Goal: Information Seeking & Learning: Check status

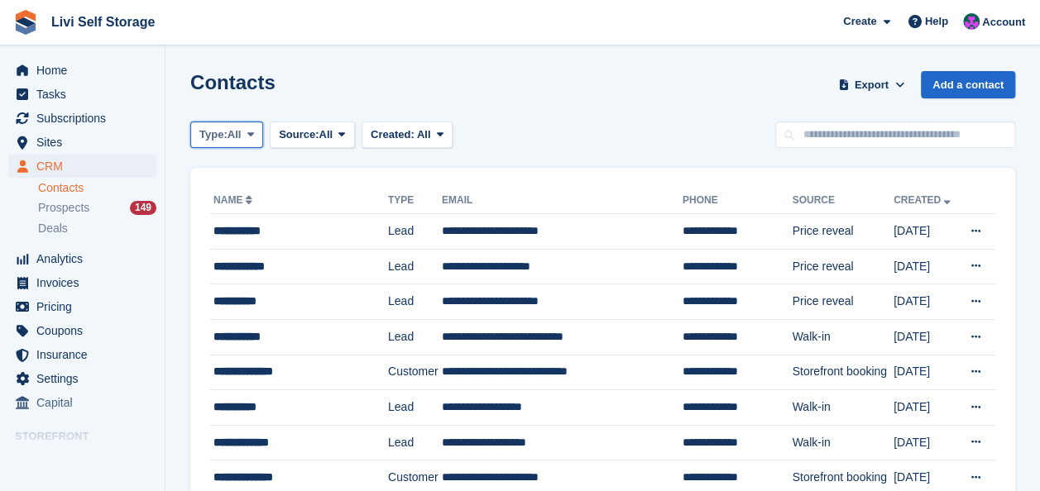
click at [252, 131] on icon at bounding box center [250, 134] width 7 height 11
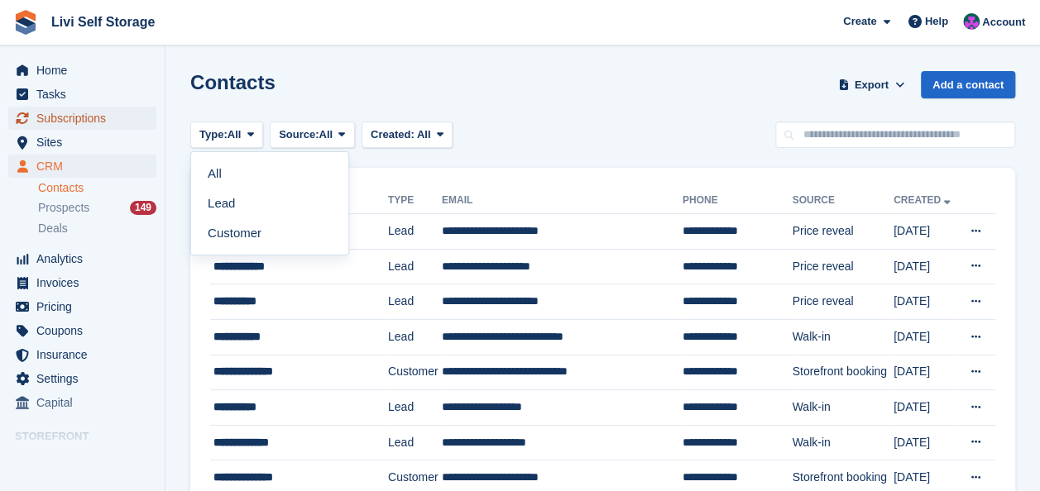
click at [45, 114] on span "Subscriptions" at bounding box center [85, 118] width 99 height 23
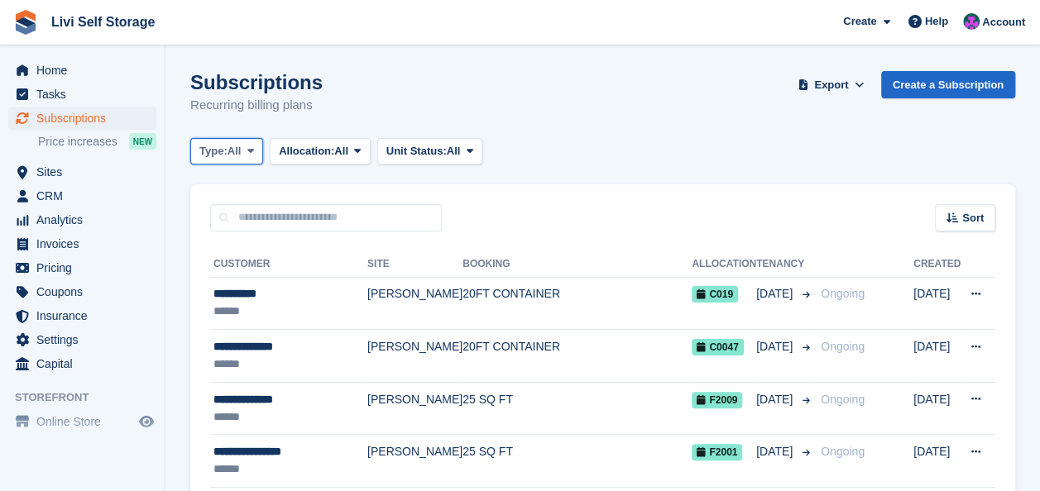
click at [251, 149] on icon at bounding box center [250, 151] width 7 height 11
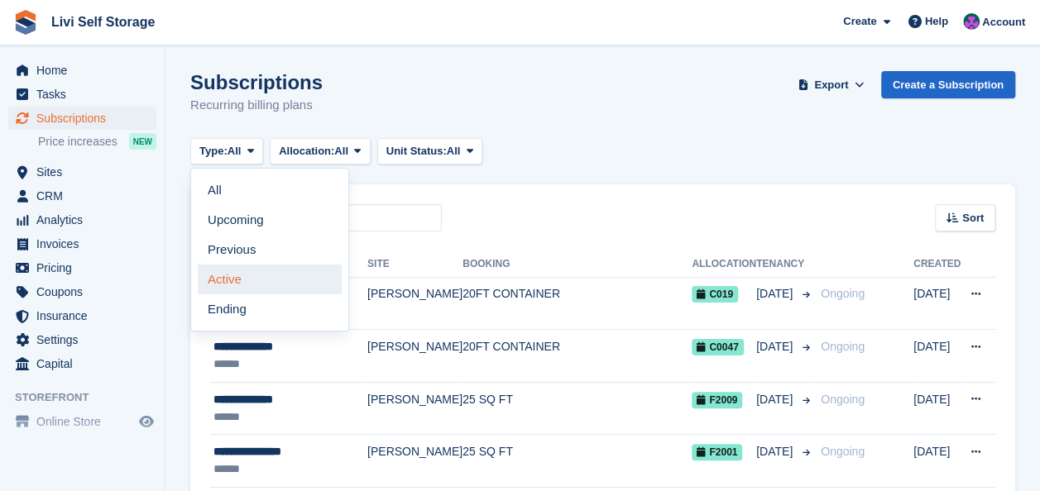
click at [232, 281] on link "Active" at bounding box center [270, 280] width 144 height 30
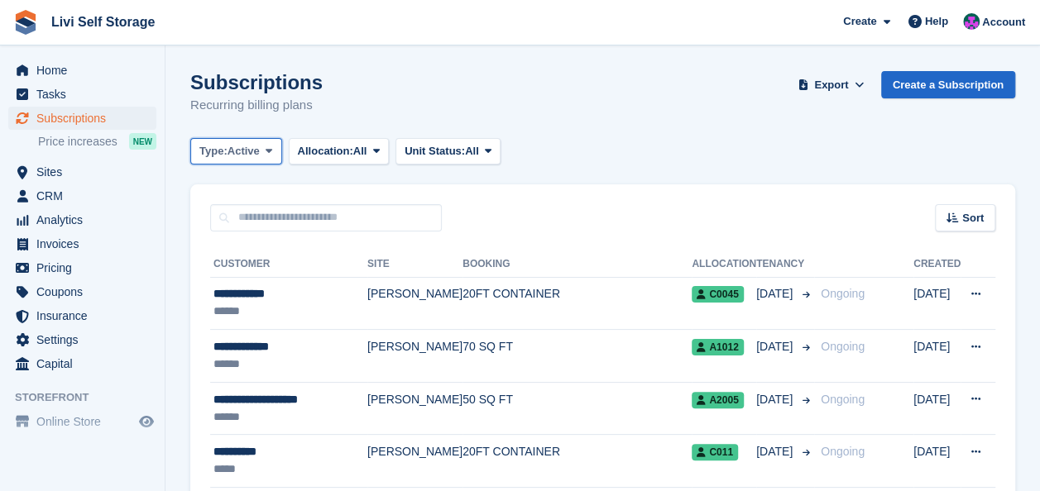
click at [274, 151] on span at bounding box center [268, 151] width 13 height 13
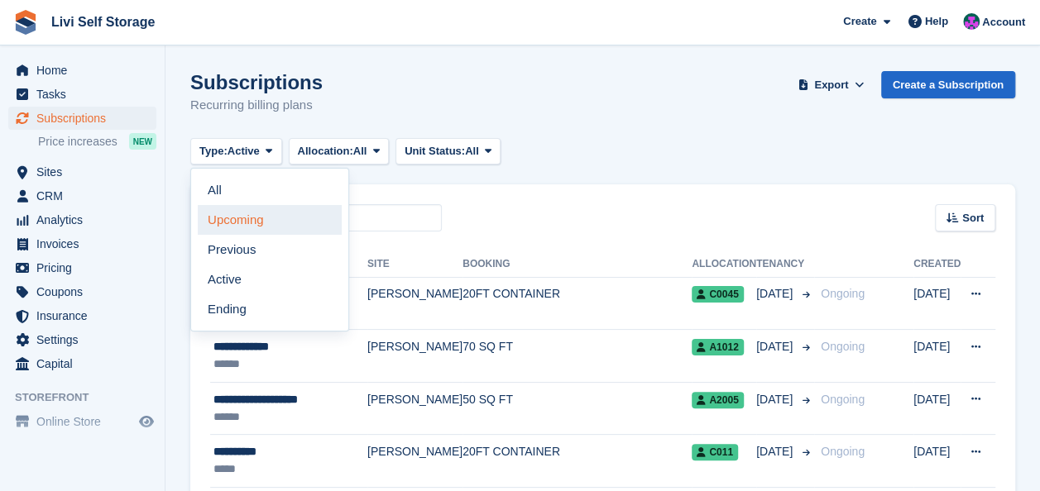
click at [220, 220] on link "Upcoming" at bounding box center [270, 220] width 144 height 30
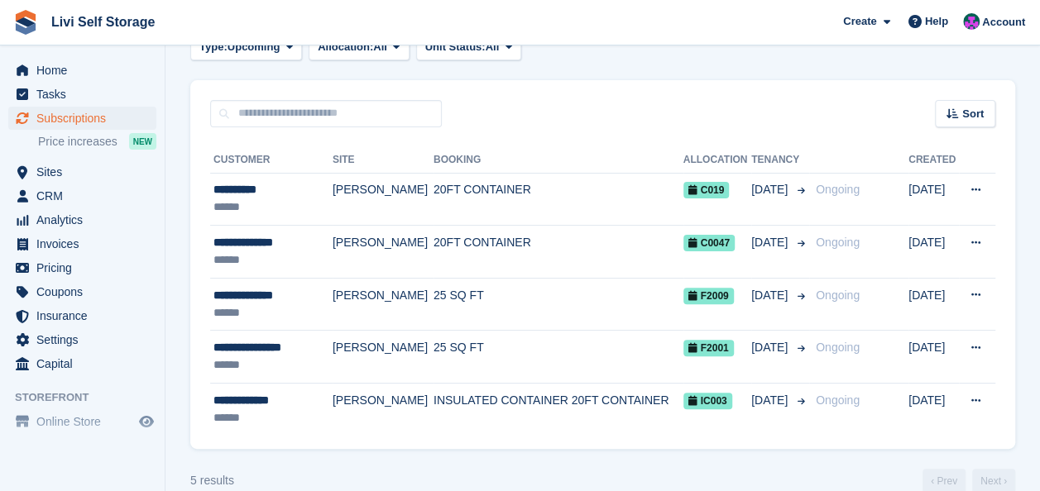
scroll to position [129, 0]
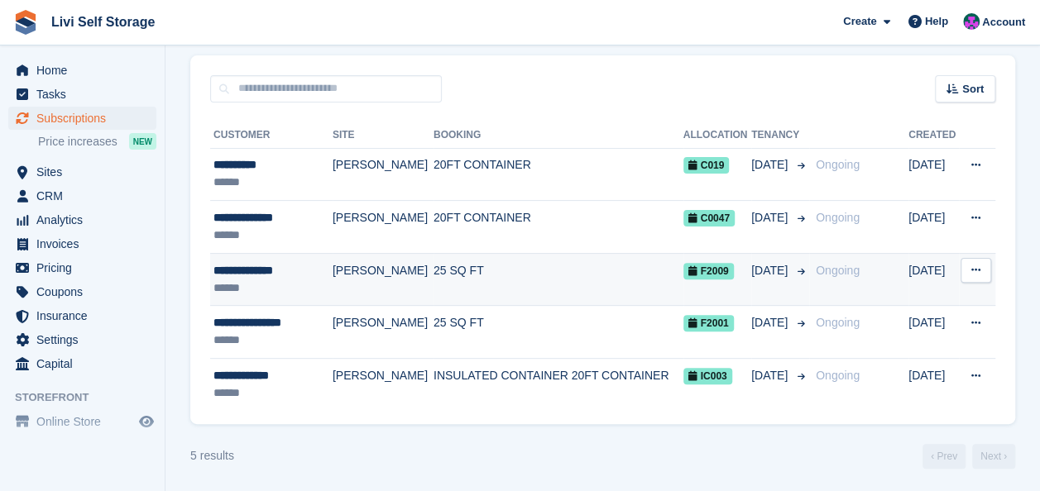
click at [275, 268] on div "**********" at bounding box center [269, 270] width 112 height 17
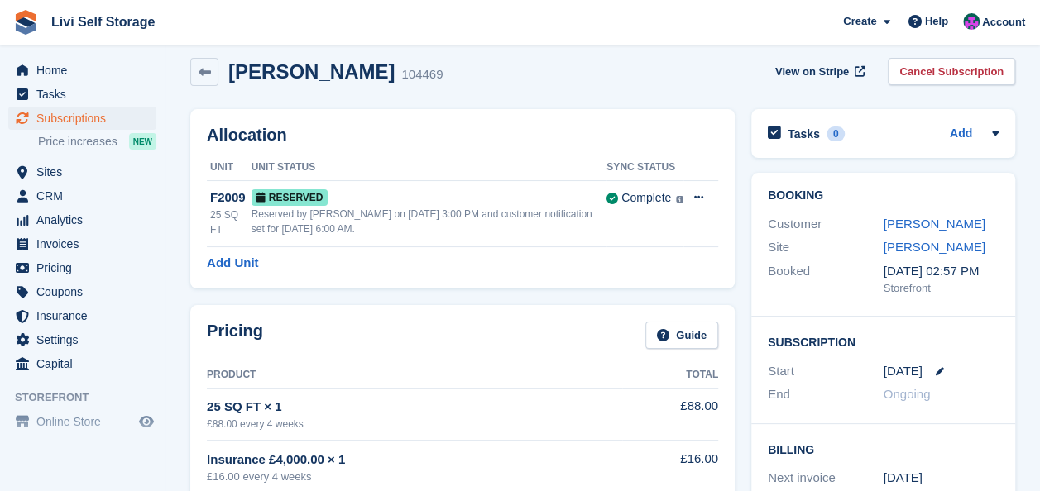
scroll to position [248, 0]
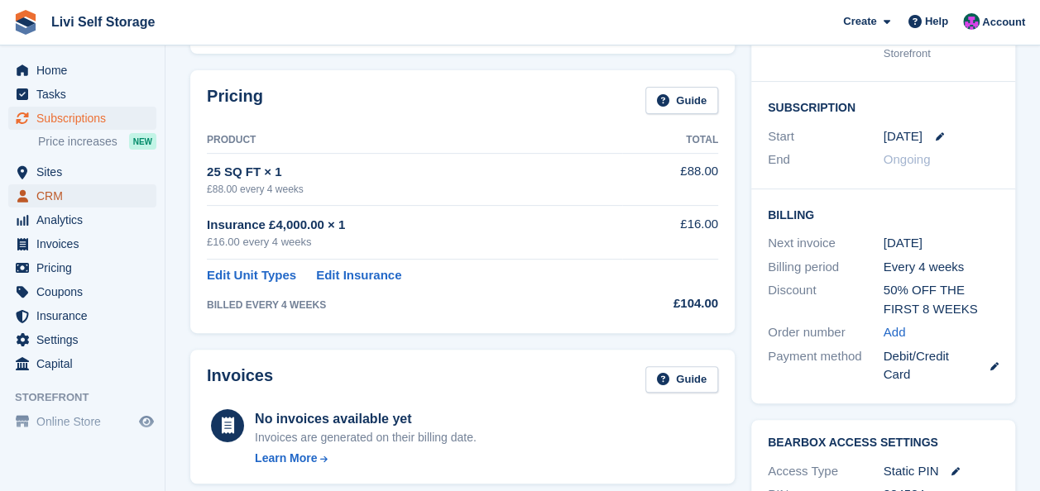
click at [50, 190] on span "CRM" at bounding box center [85, 195] width 99 height 23
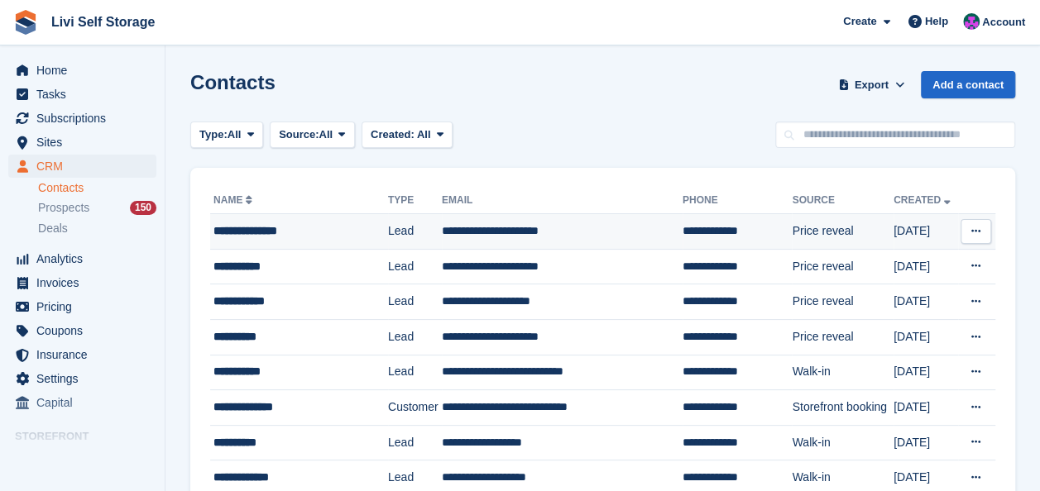
click at [240, 234] on div "**********" at bounding box center [294, 230] width 163 height 17
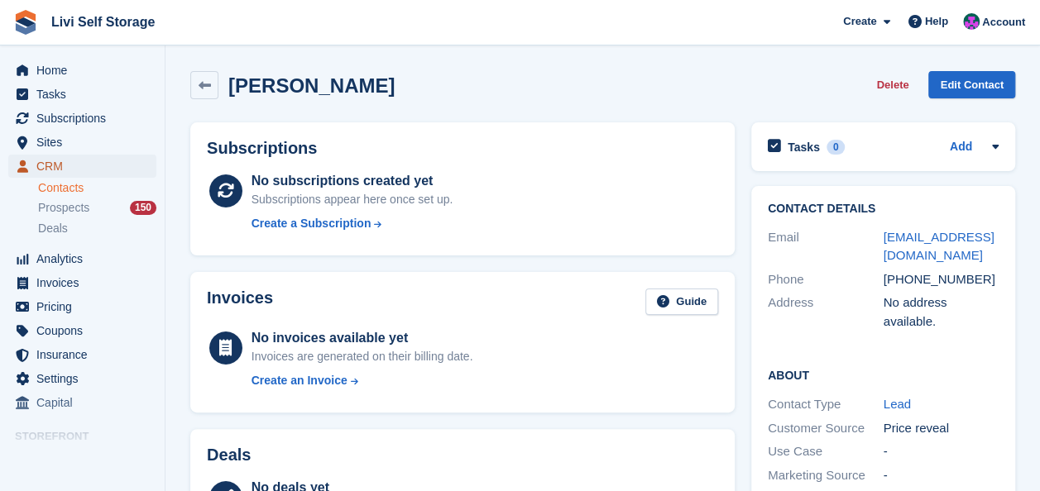
click at [52, 166] on span "CRM" at bounding box center [85, 166] width 99 height 23
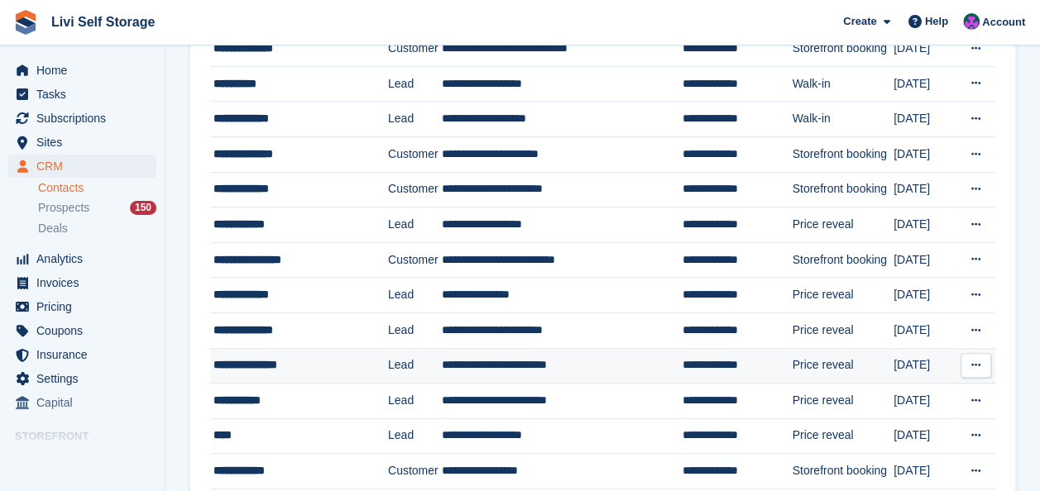
scroll to position [248, 0]
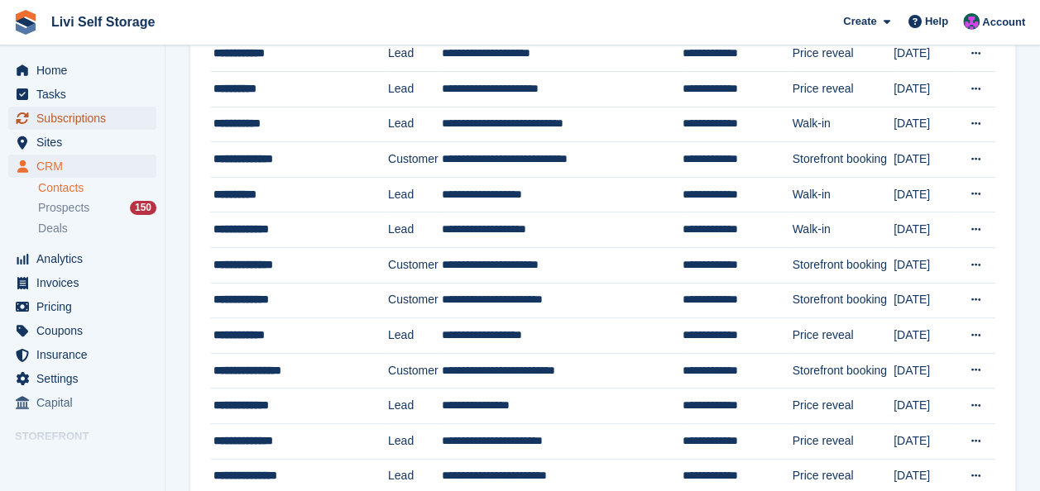
click at [51, 116] on span "Subscriptions" at bounding box center [85, 118] width 99 height 23
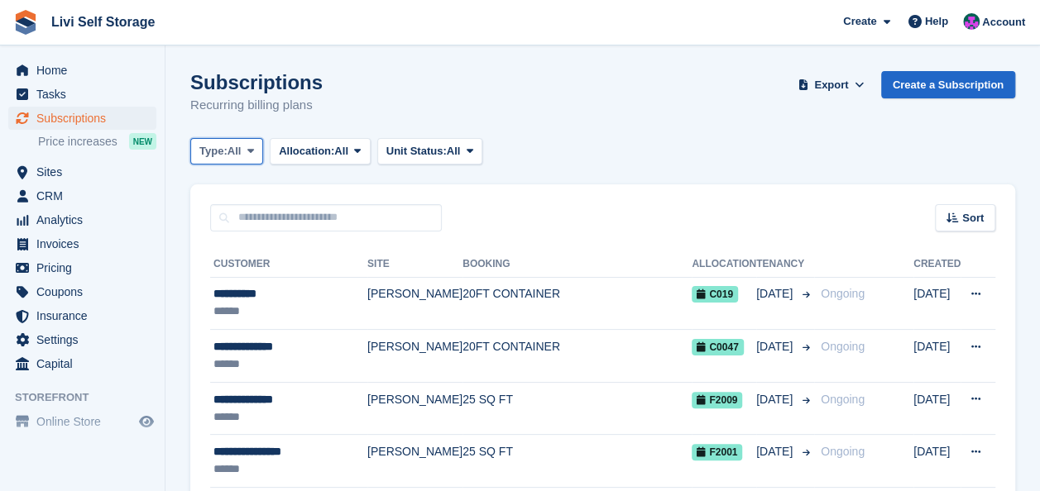
click at [251, 158] on button "Type: All" at bounding box center [226, 151] width 73 height 27
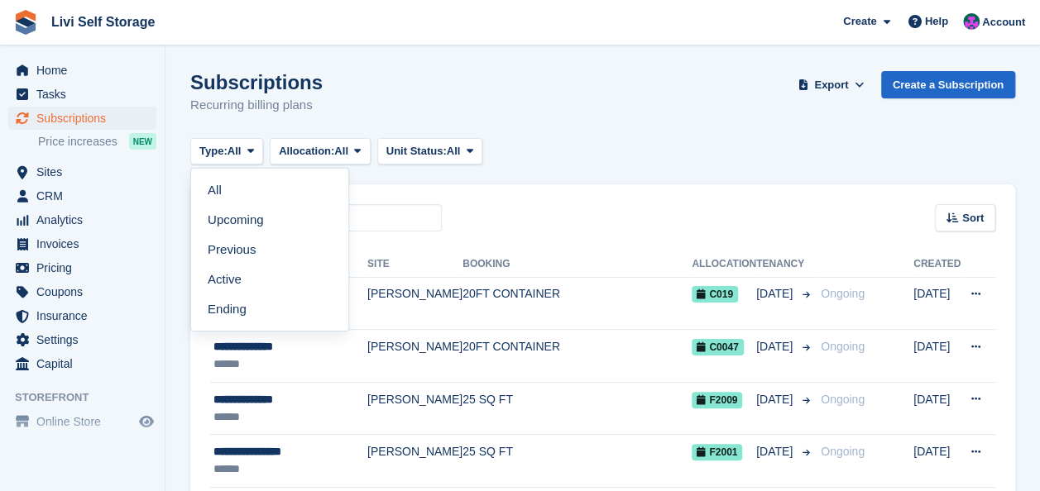
click at [205, 216] on link "Upcoming" at bounding box center [270, 220] width 144 height 30
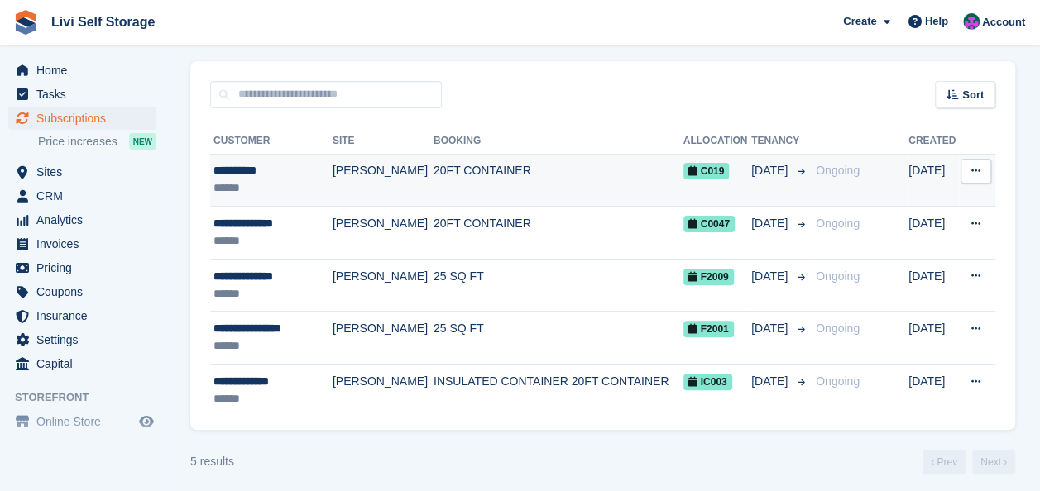
scroll to position [129, 0]
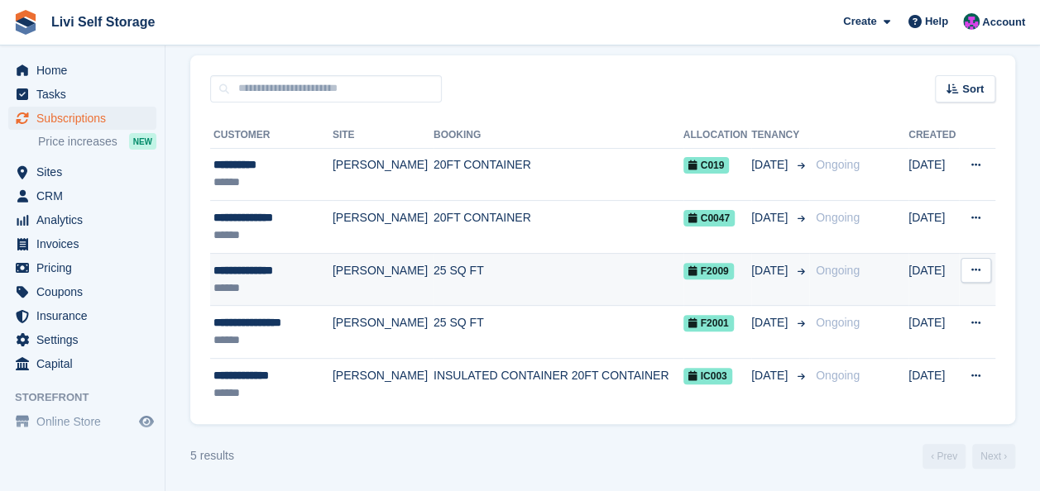
click at [248, 268] on div "**********" at bounding box center [269, 270] width 112 height 17
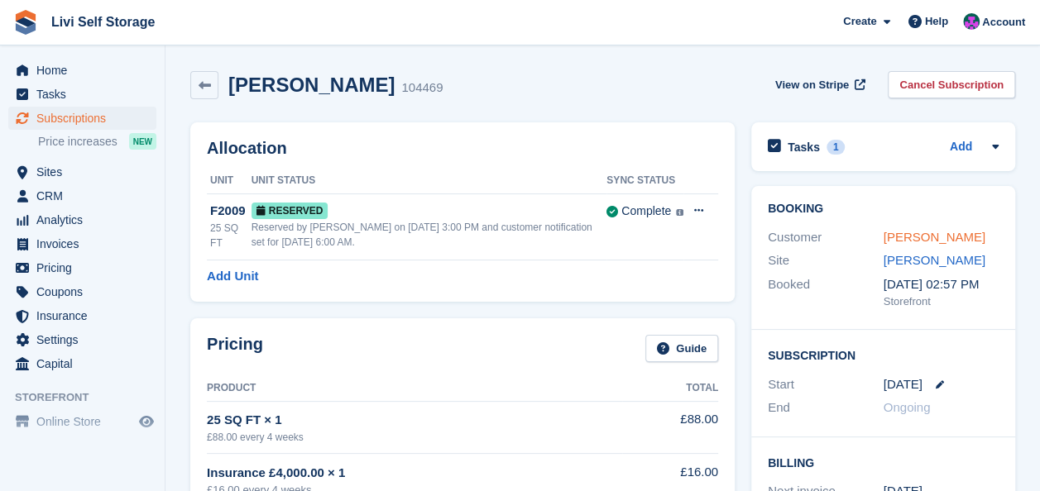
click at [906, 236] on link "[PERSON_NAME]" at bounding box center [934, 237] width 102 height 14
